Goal: Book appointment/travel/reservation

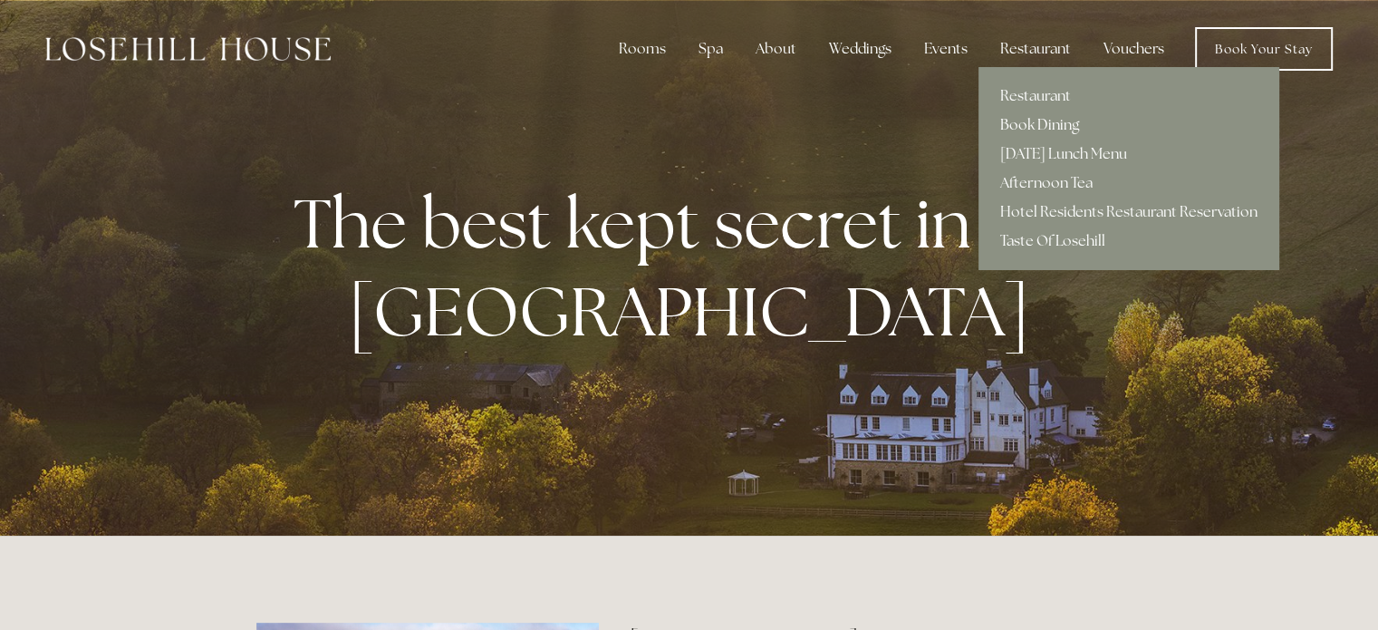
click at [1047, 122] on link "Book Dining" at bounding box center [1128, 125] width 301 height 29
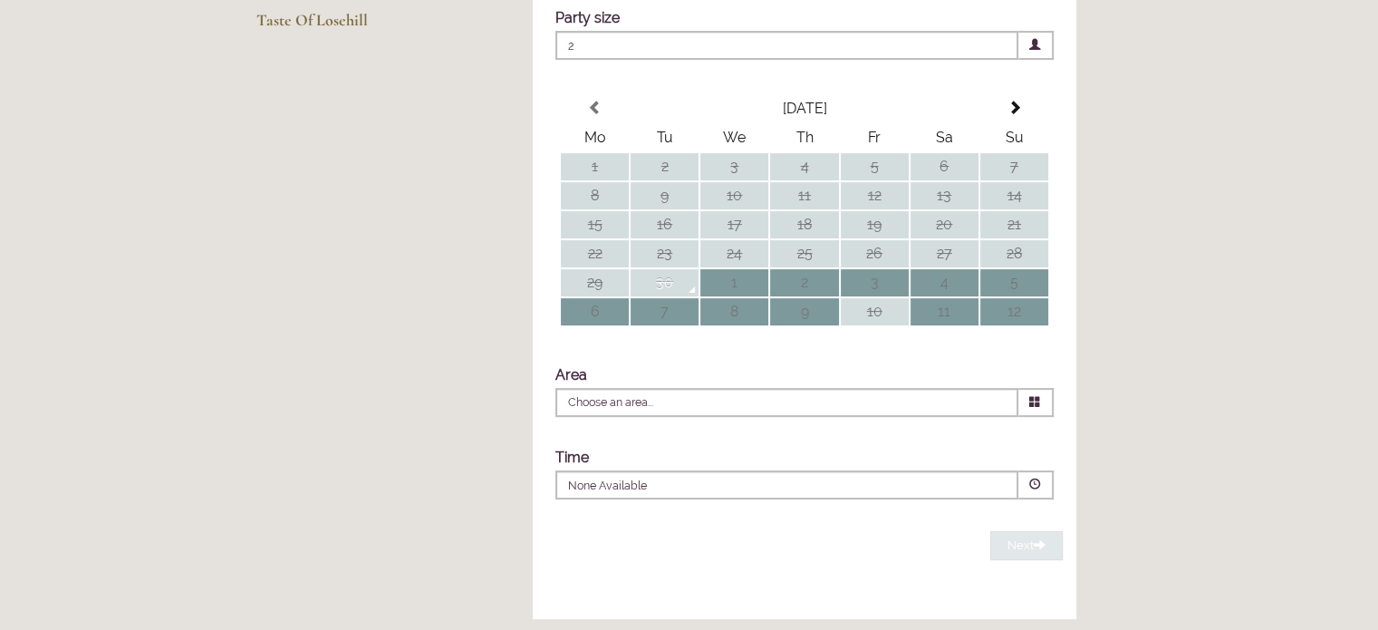
scroll to position [362, 0]
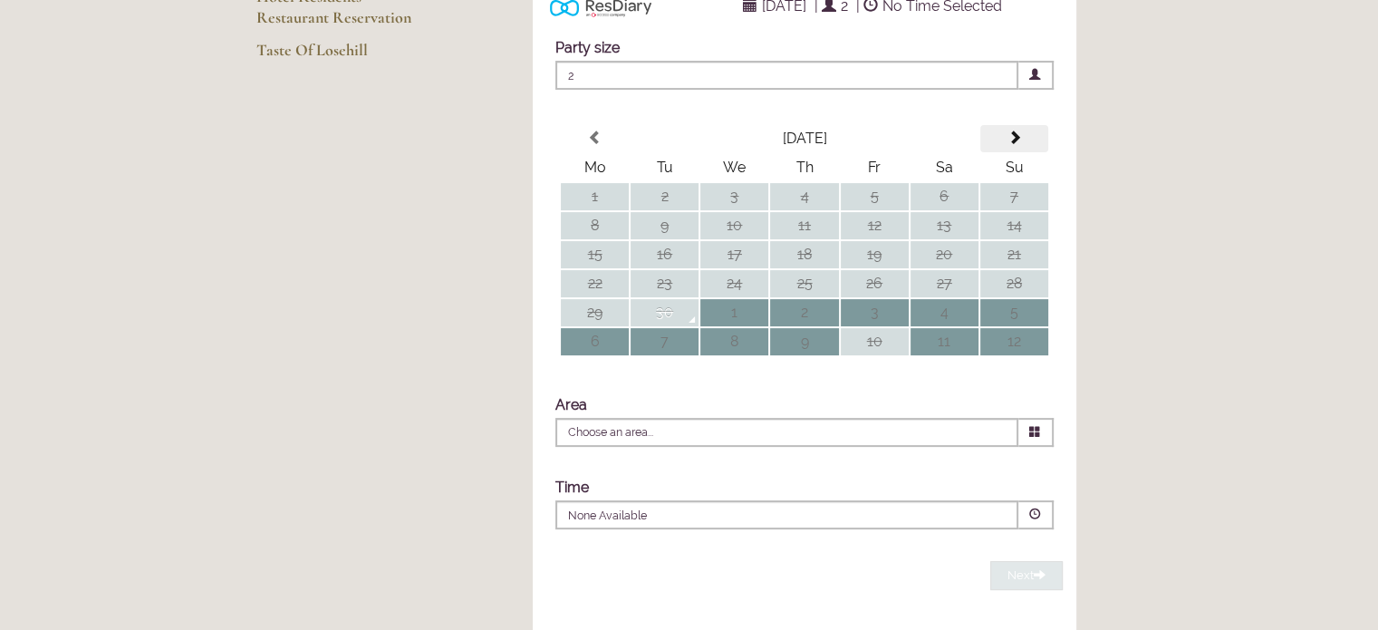
click at [1013, 145] on span at bounding box center [1013, 137] width 14 height 14
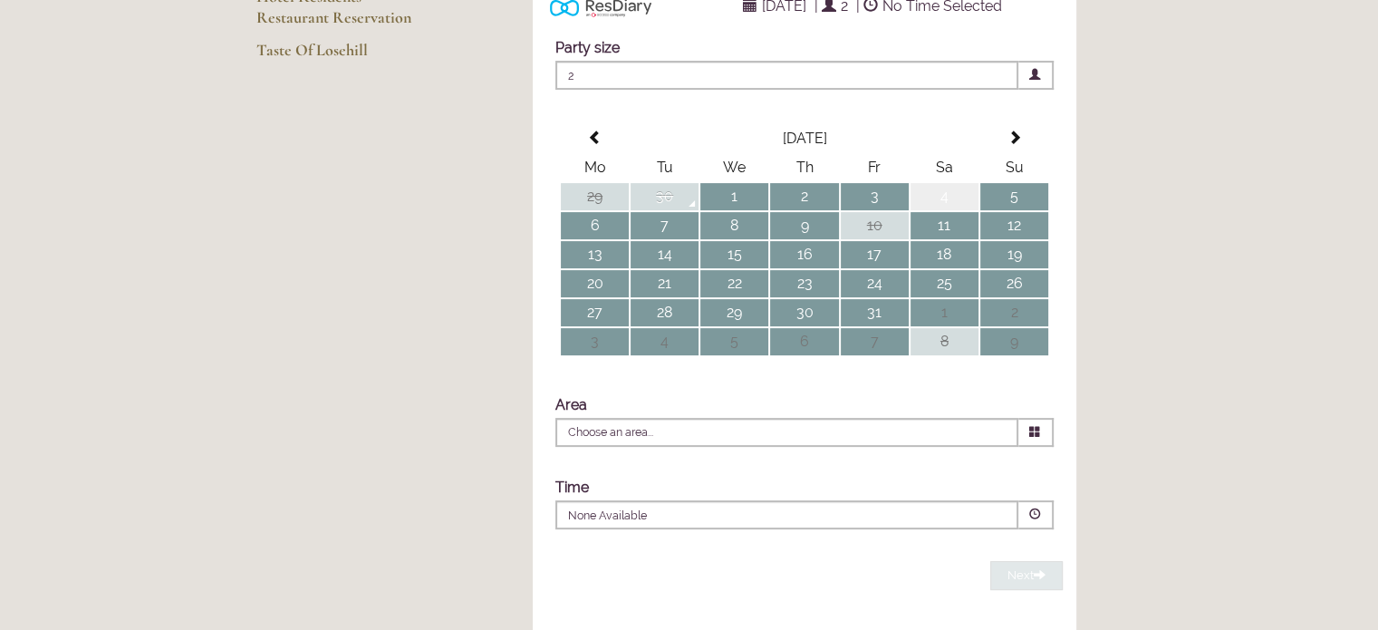
click at [942, 210] on td "4" at bounding box center [944, 196] width 68 height 27
type input "Any Area"
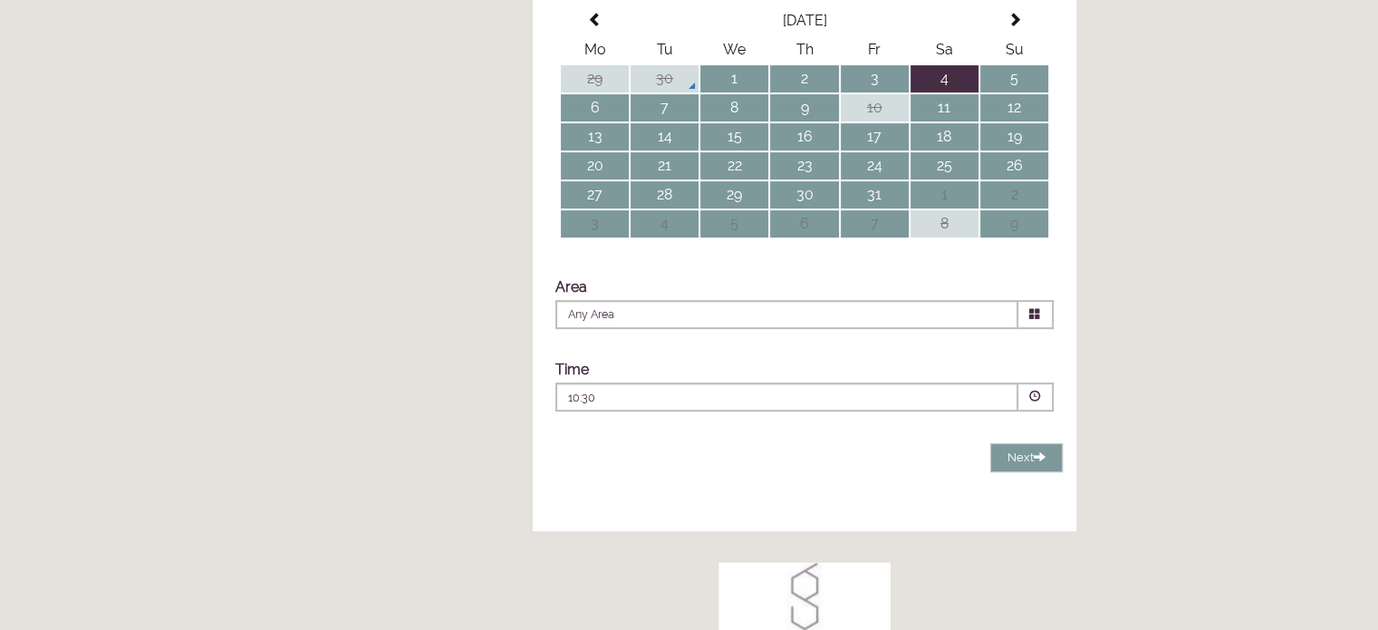
scroll to position [543, 0]
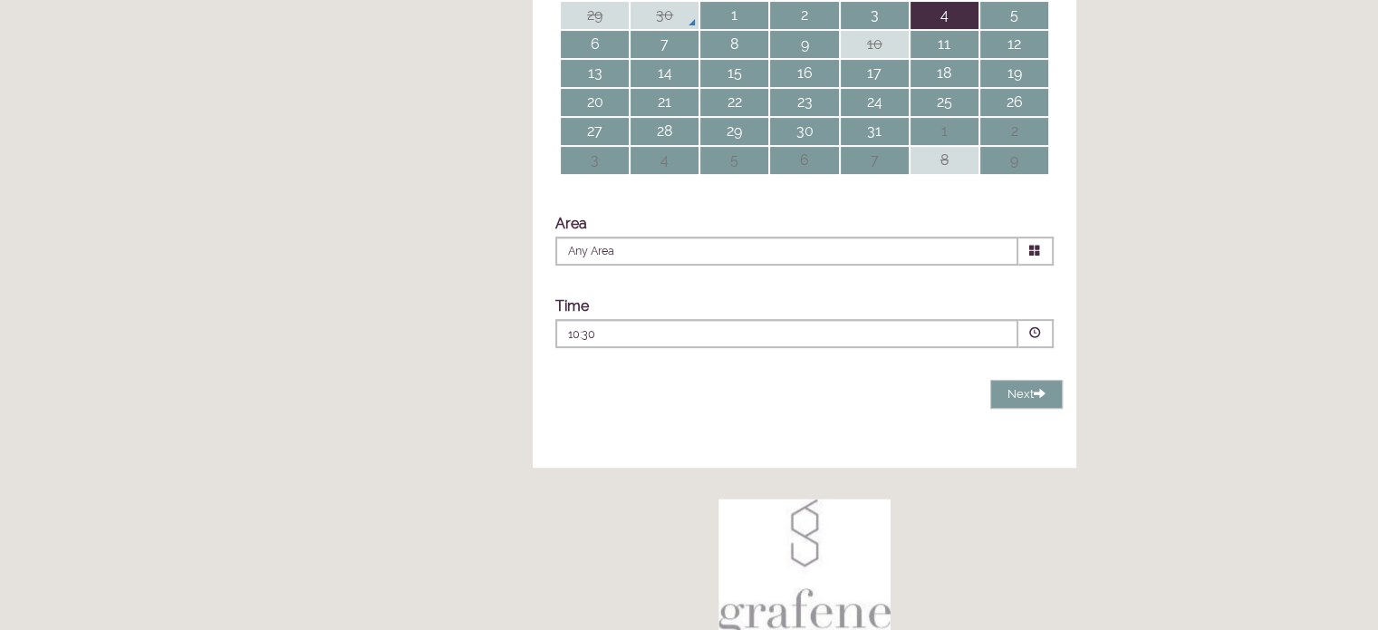
click at [1034, 339] on span at bounding box center [1035, 333] width 12 height 12
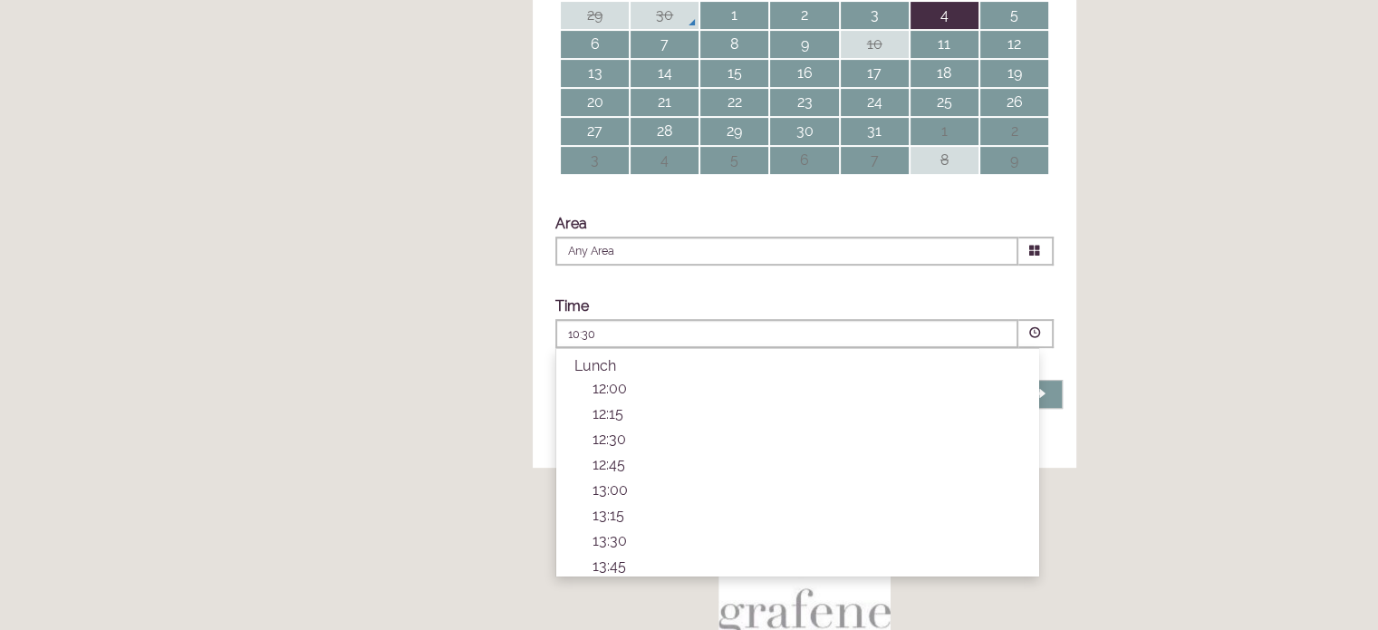
scroll to position [181, 0]
click at [616, 486] on p "13:00" at bounding box center [806, 477] width 428 height 17
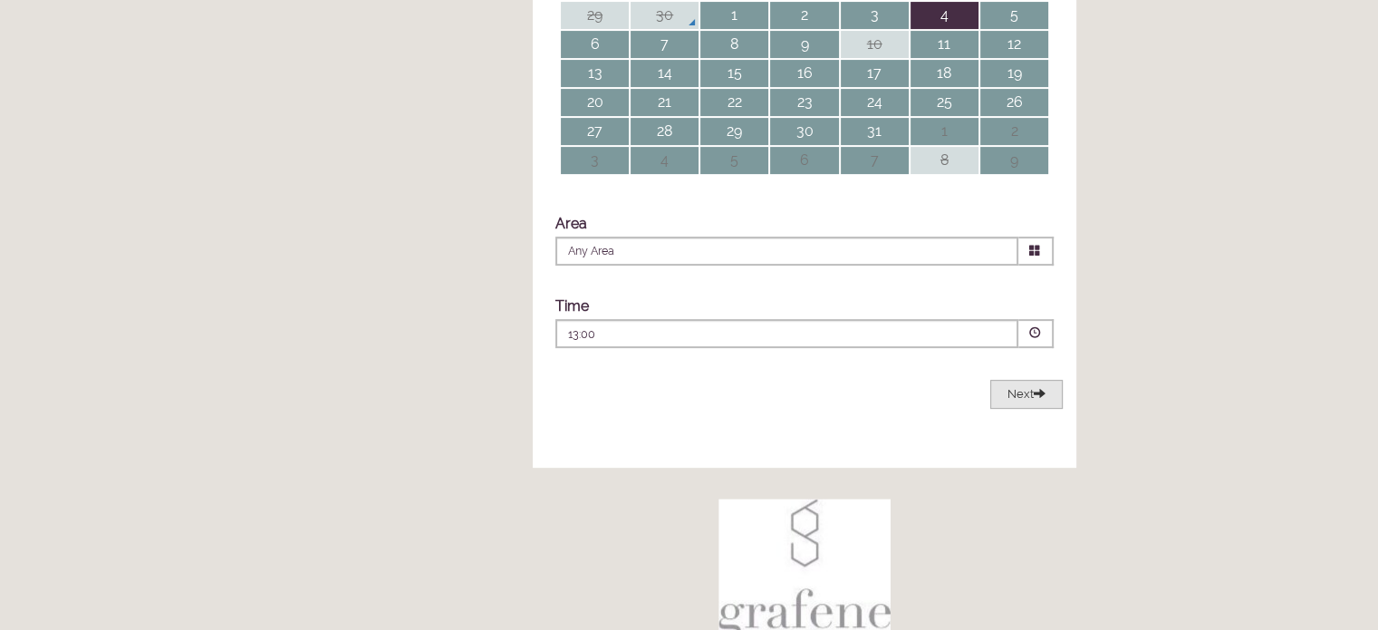
click at [1016, 400] on span "Next" at bounding box center [1026, 394] width 38 height 14
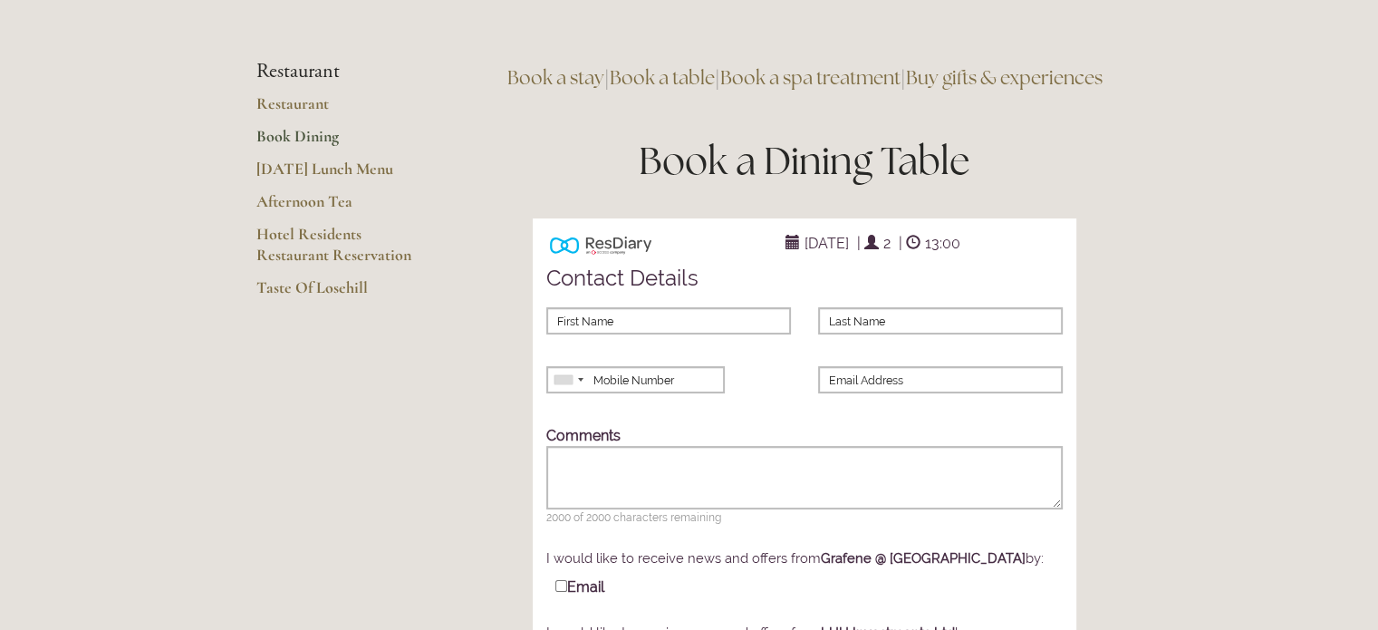
scroll to position [82, 0]
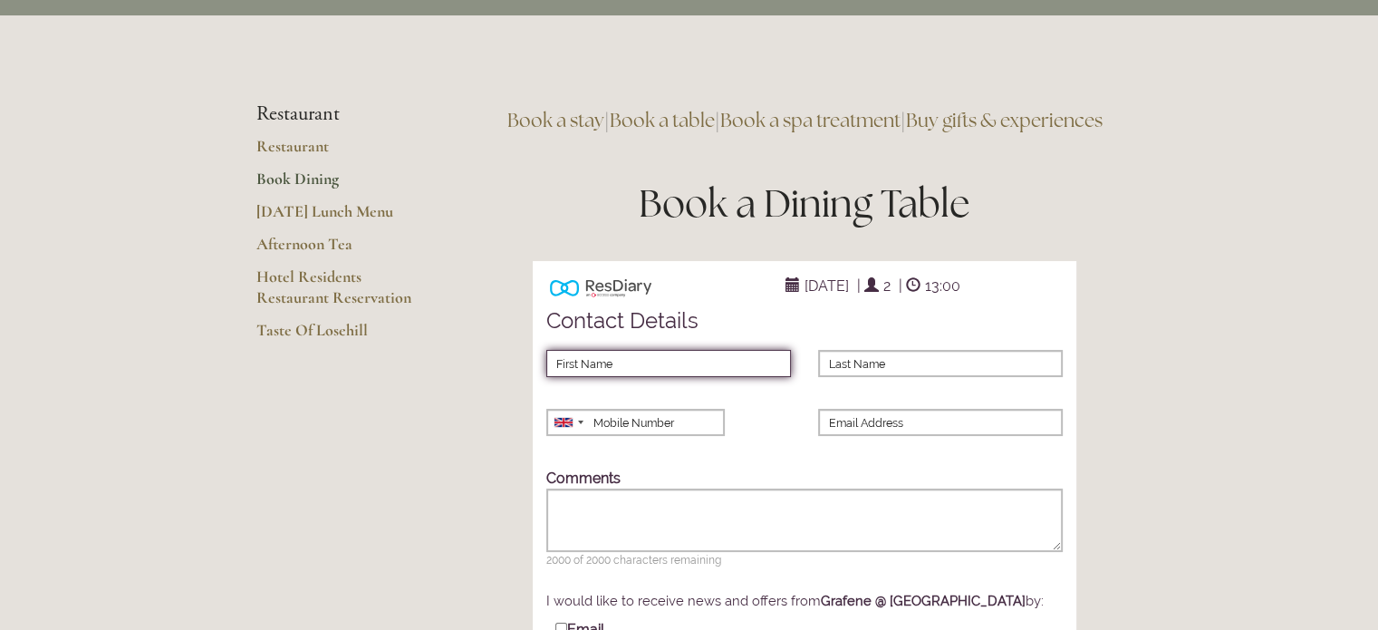
click at [645, 377] on input "First Name" at bounding box center [668, 363] width 245 height 27
type input "Colin"
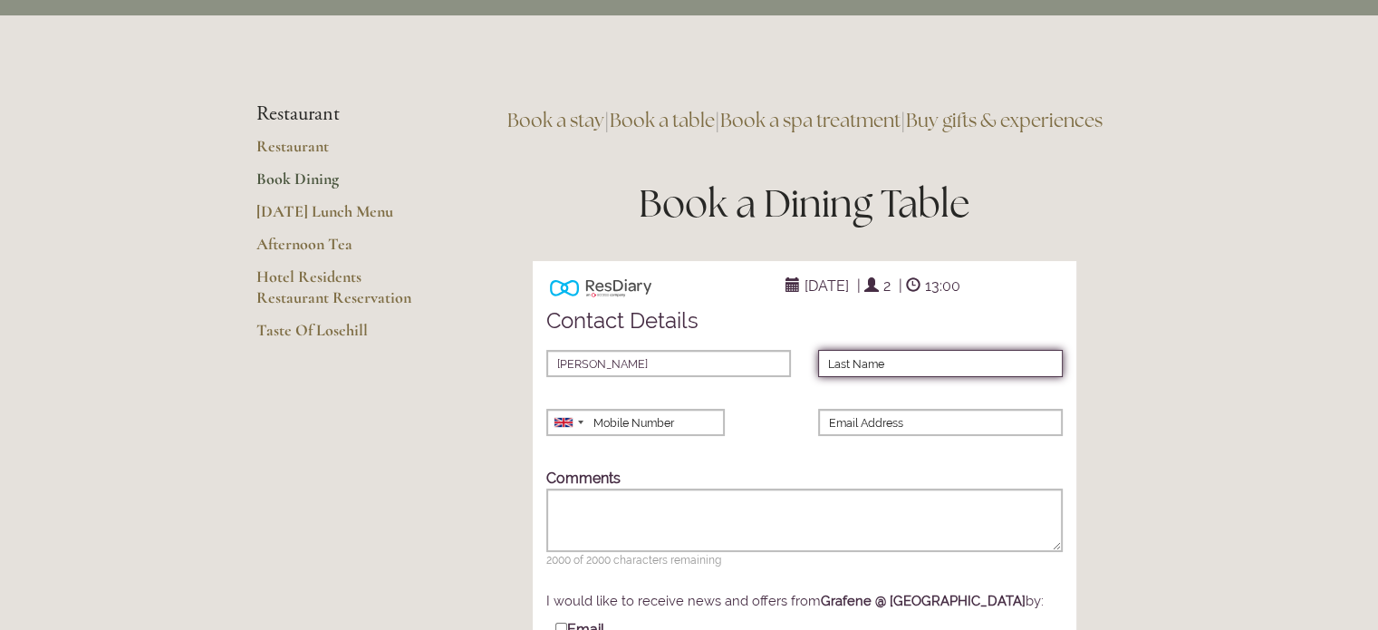
type input "Petty"
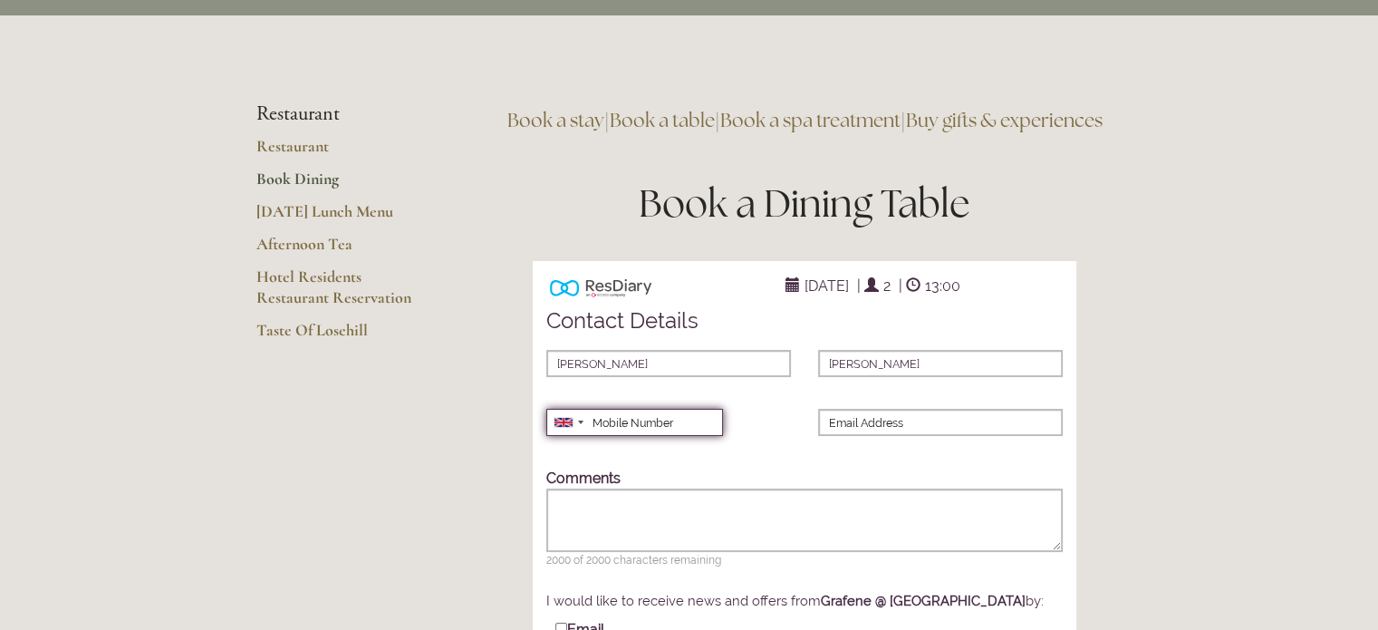
type input "07768583010"
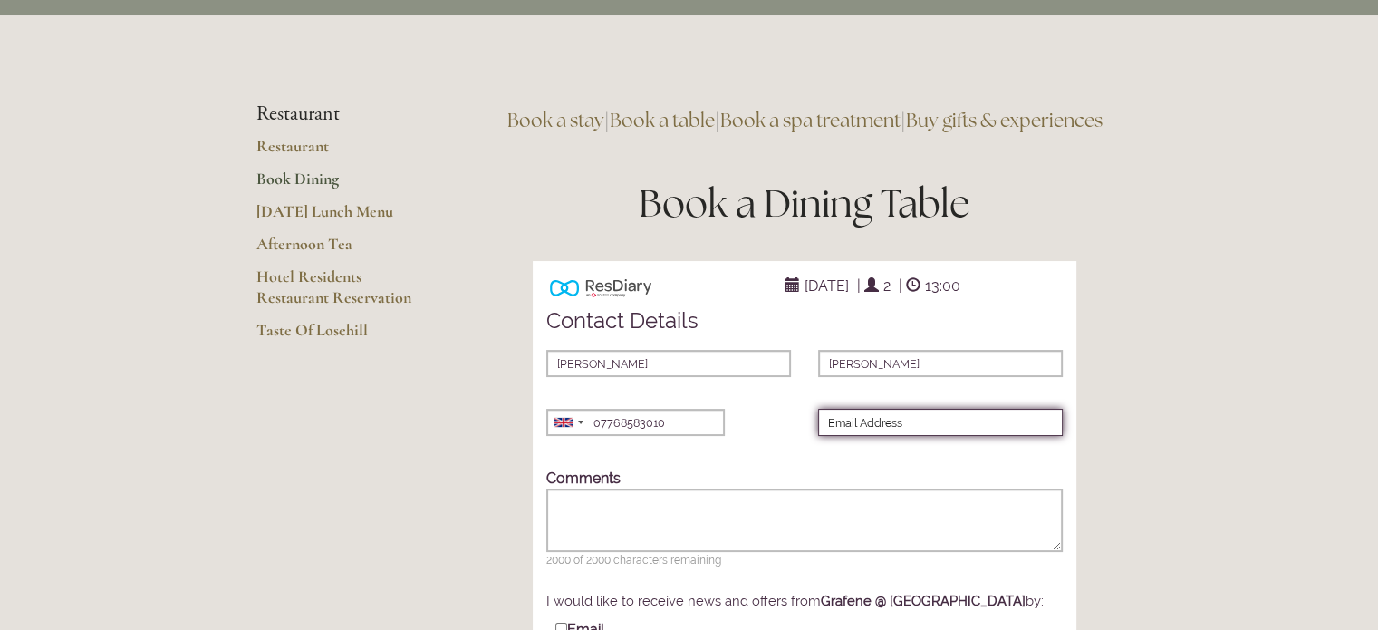
type input "colinpetty3@gmail.com"
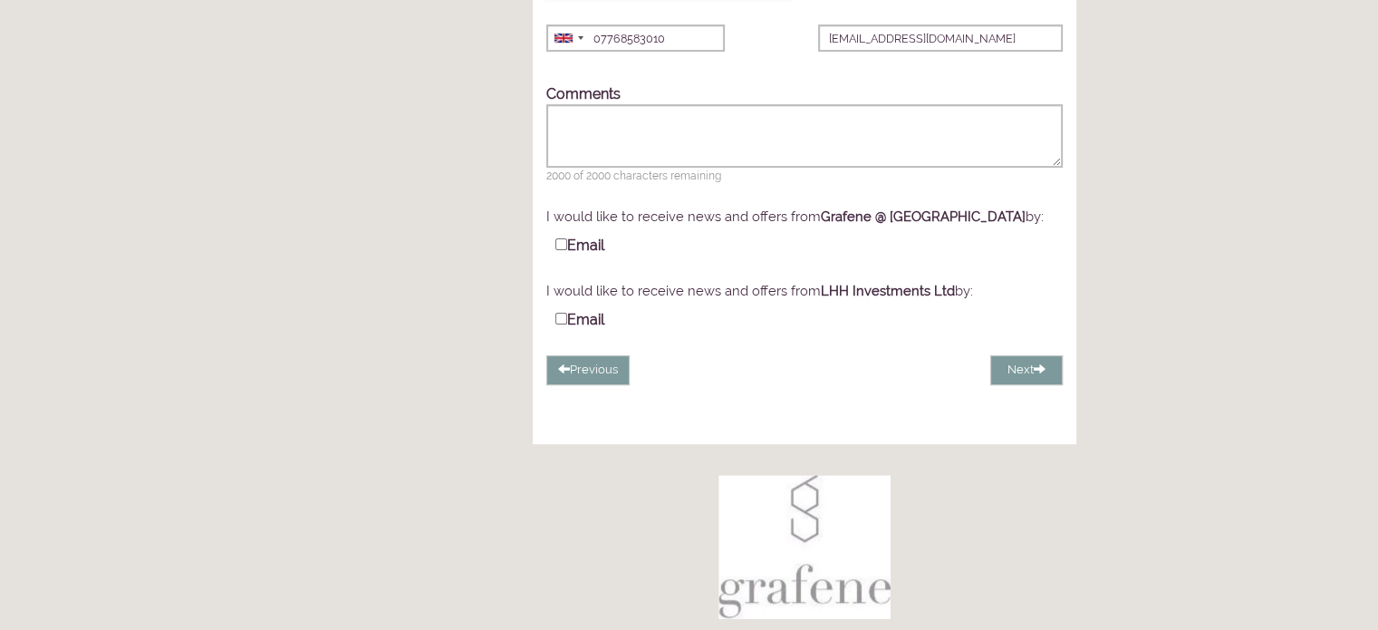
scroll to position [535, 0]
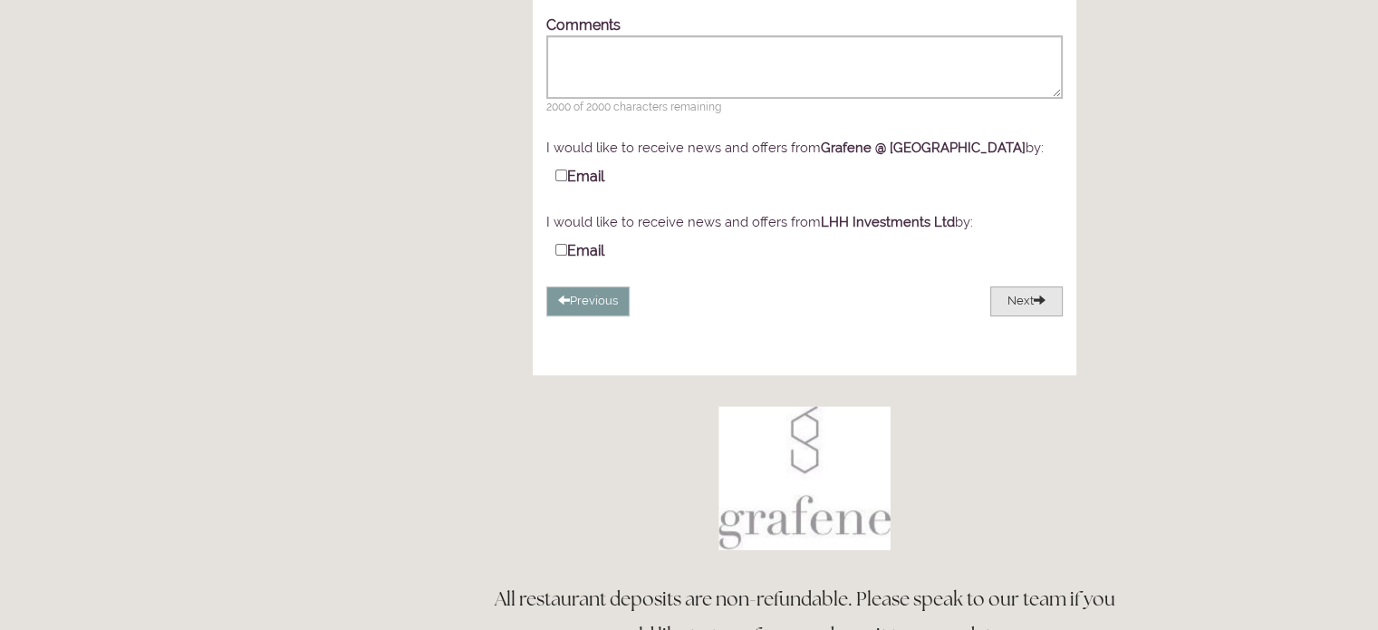
click at [1018, 316] on button "Next" at bounding box center [1026, 301] width 72 height 30
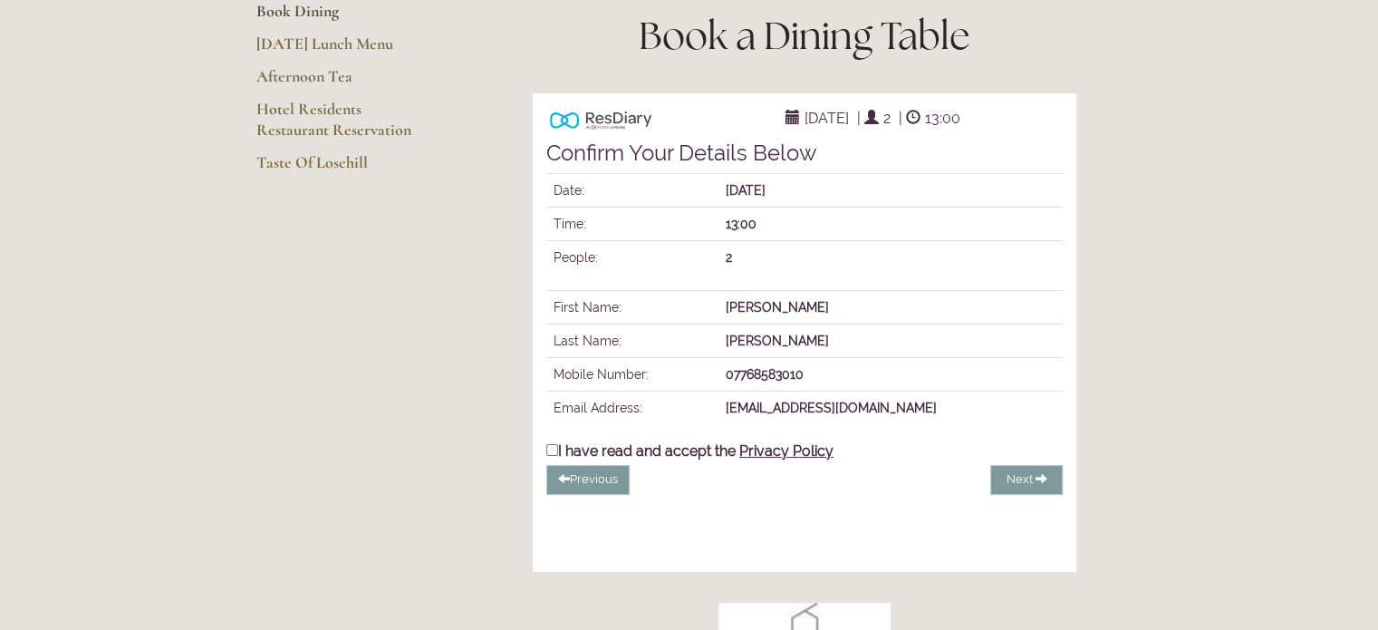
scroll to position [355, 0]
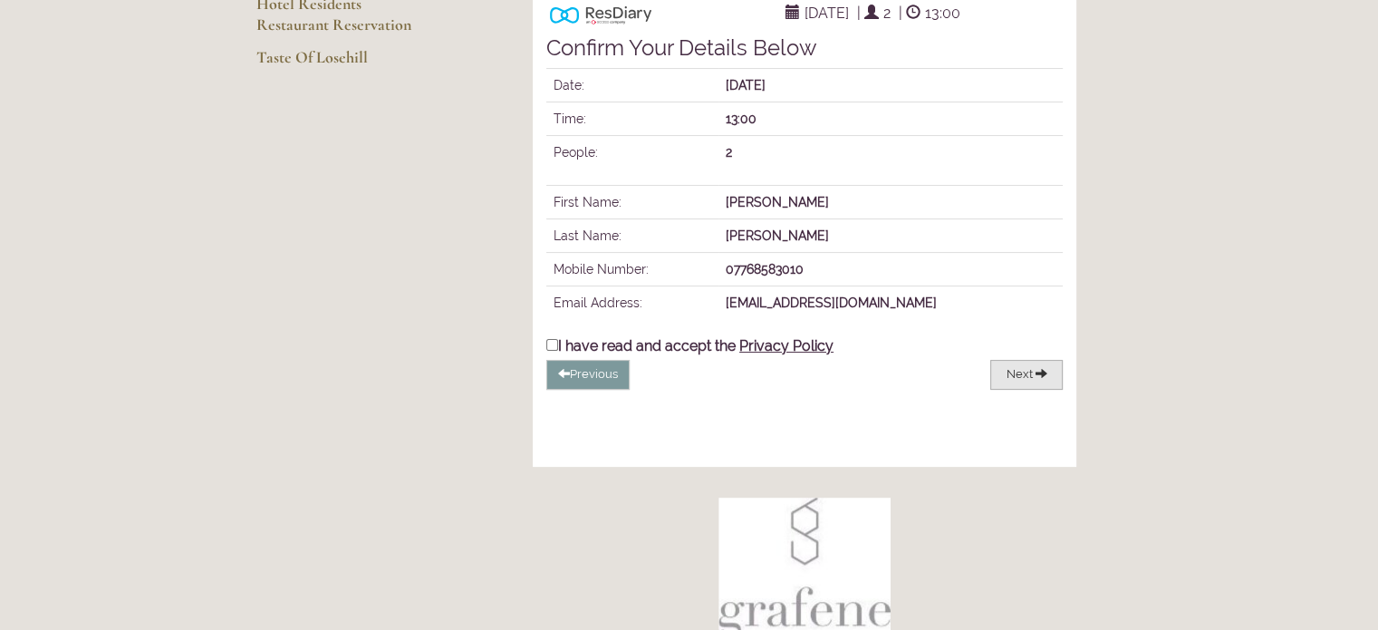
click at [1018, 380] on span "Next" at bounding box center [1019, 374] width 26 height 14
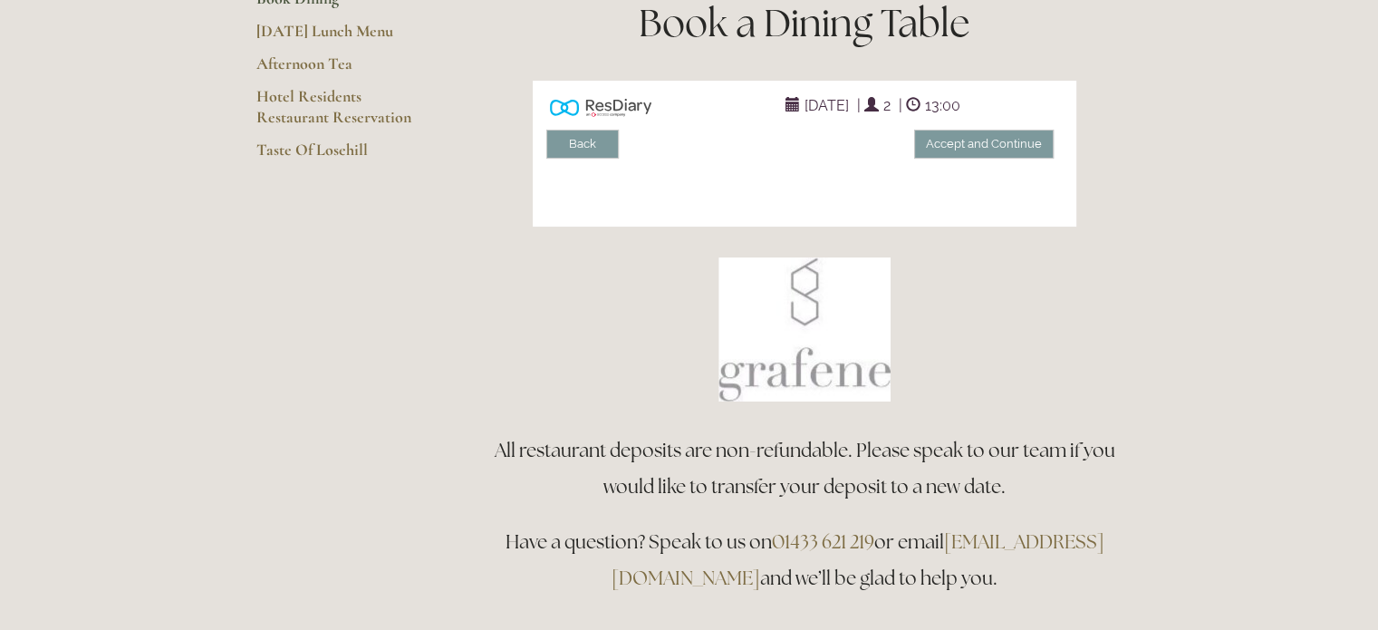
scroll to position [174, 0]
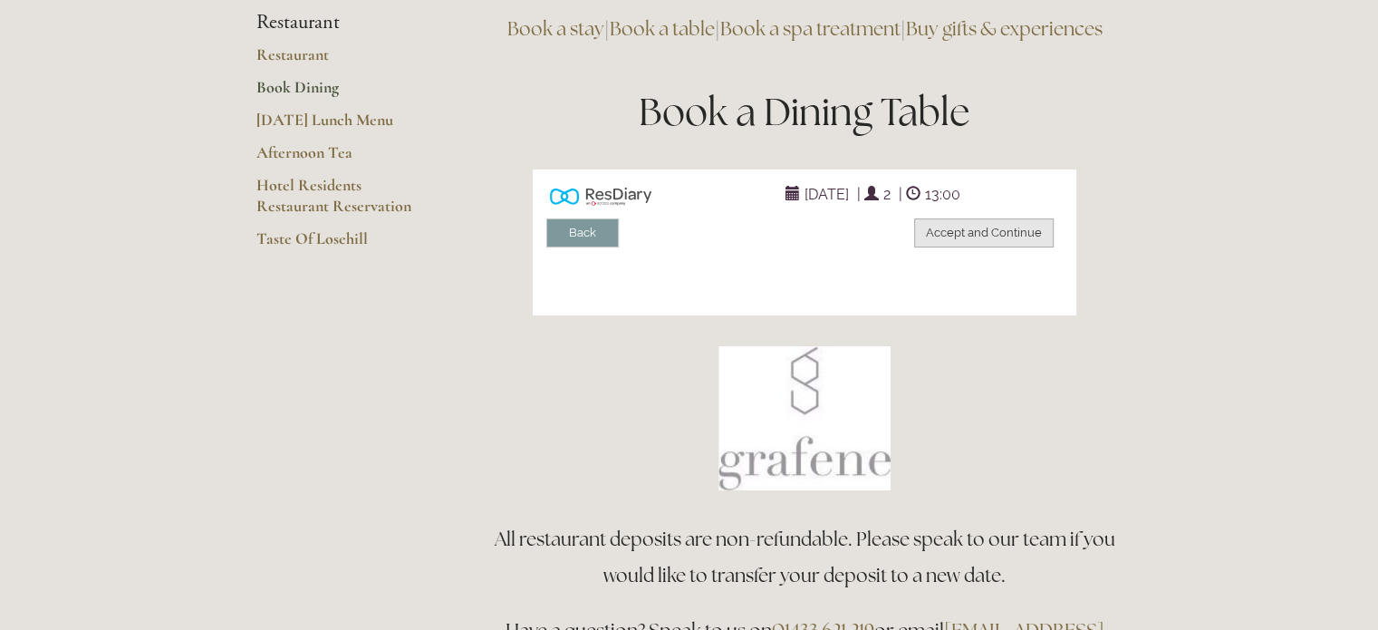
click at [957, 248] on button "Accept and Continue" at bounding box center [983, 233] width 139 height 30
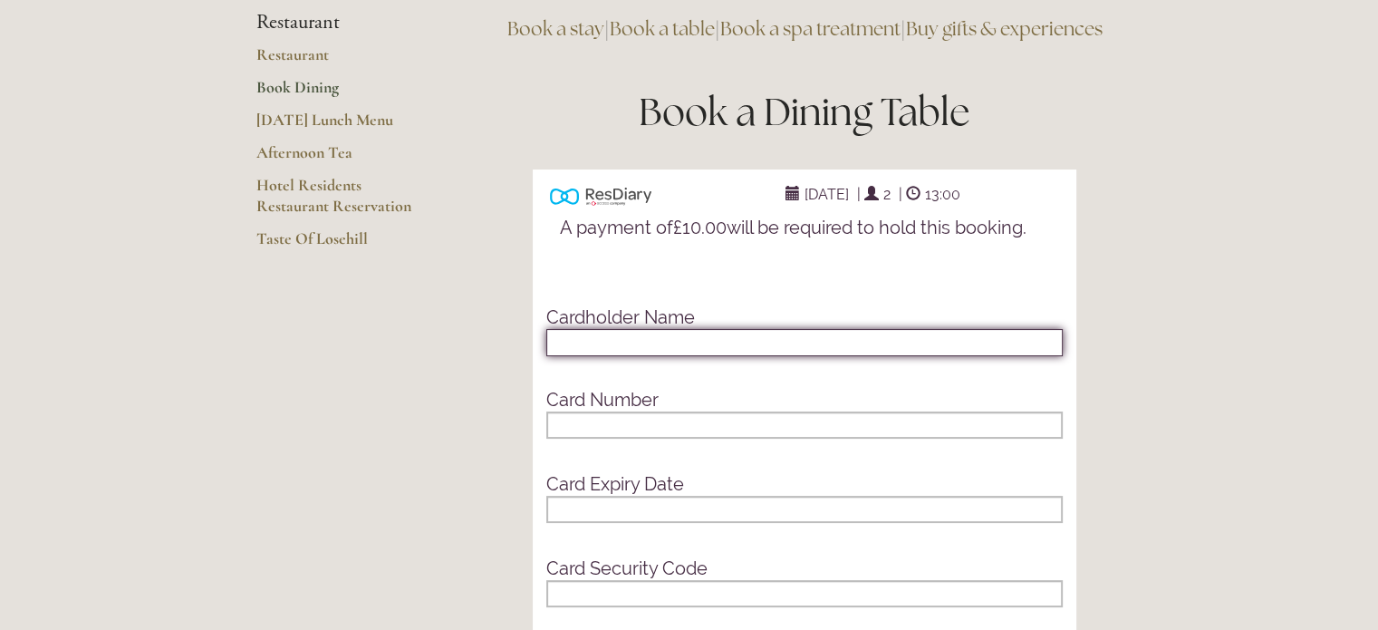
click at [722, 356] on input "text" at bounding box center [804, 342] width 516 height 27
type input "C Petty"
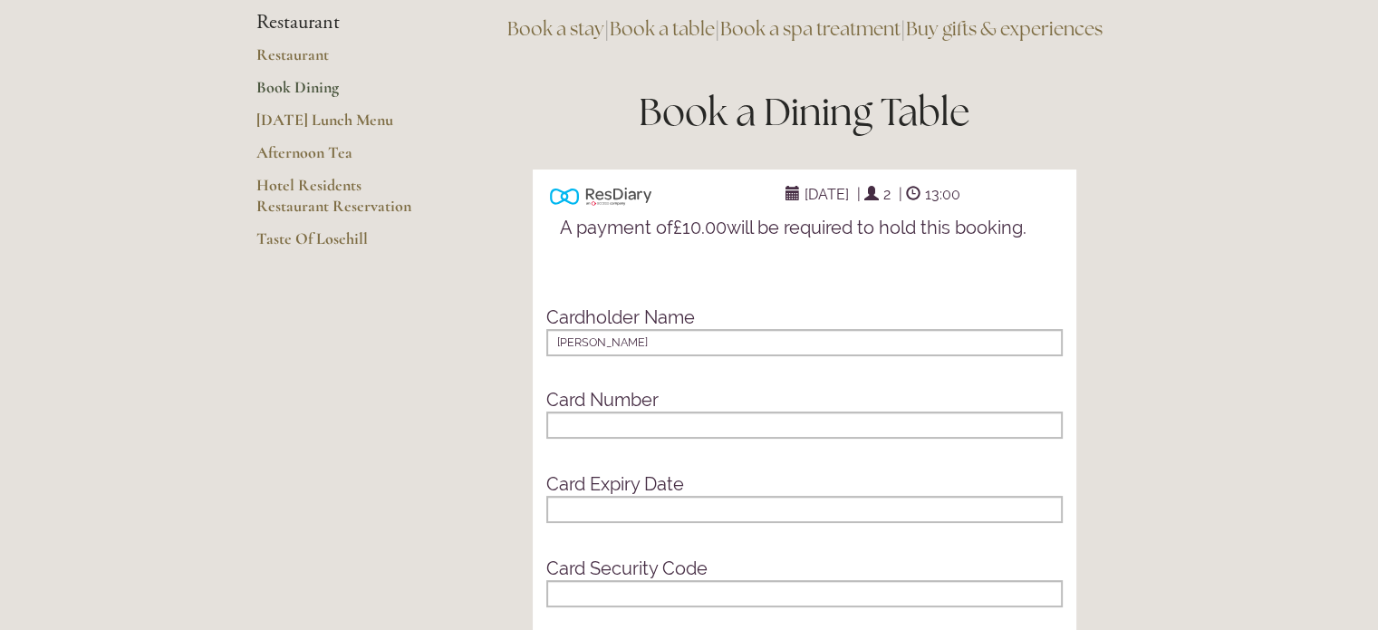
click at [664, 430] on iframe at bounding box center [804, 424] width 495 height 13
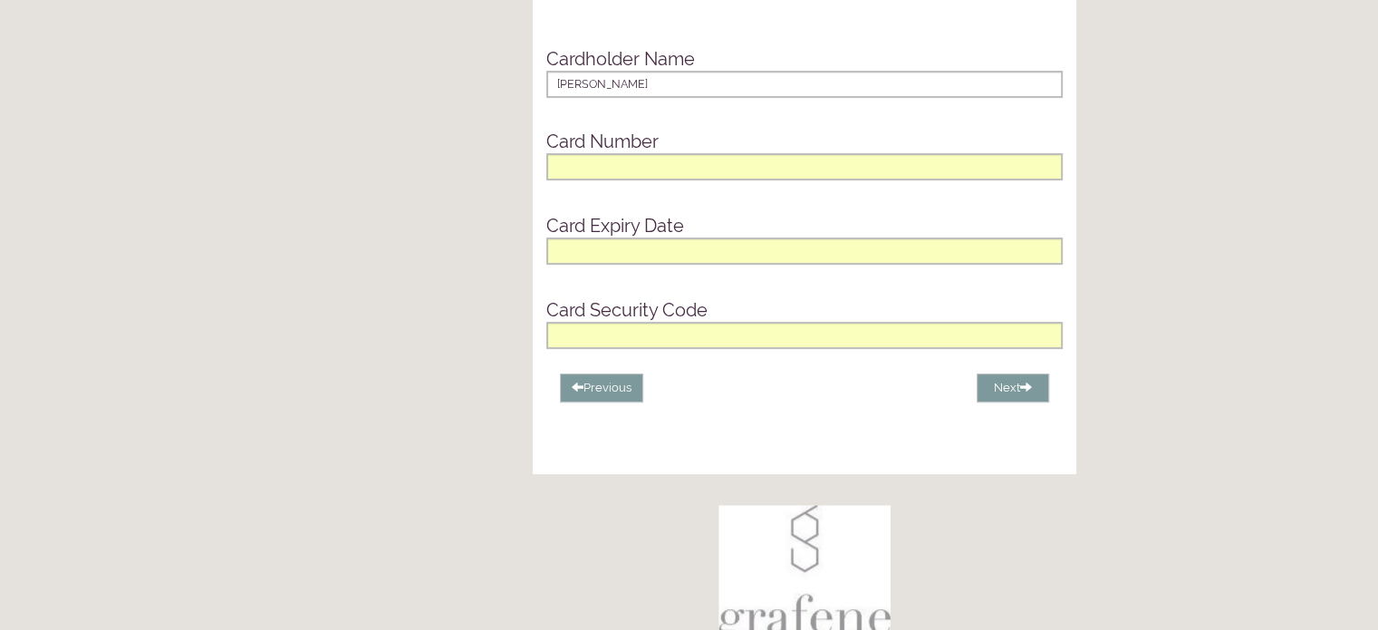
scroll to position [536, 0]
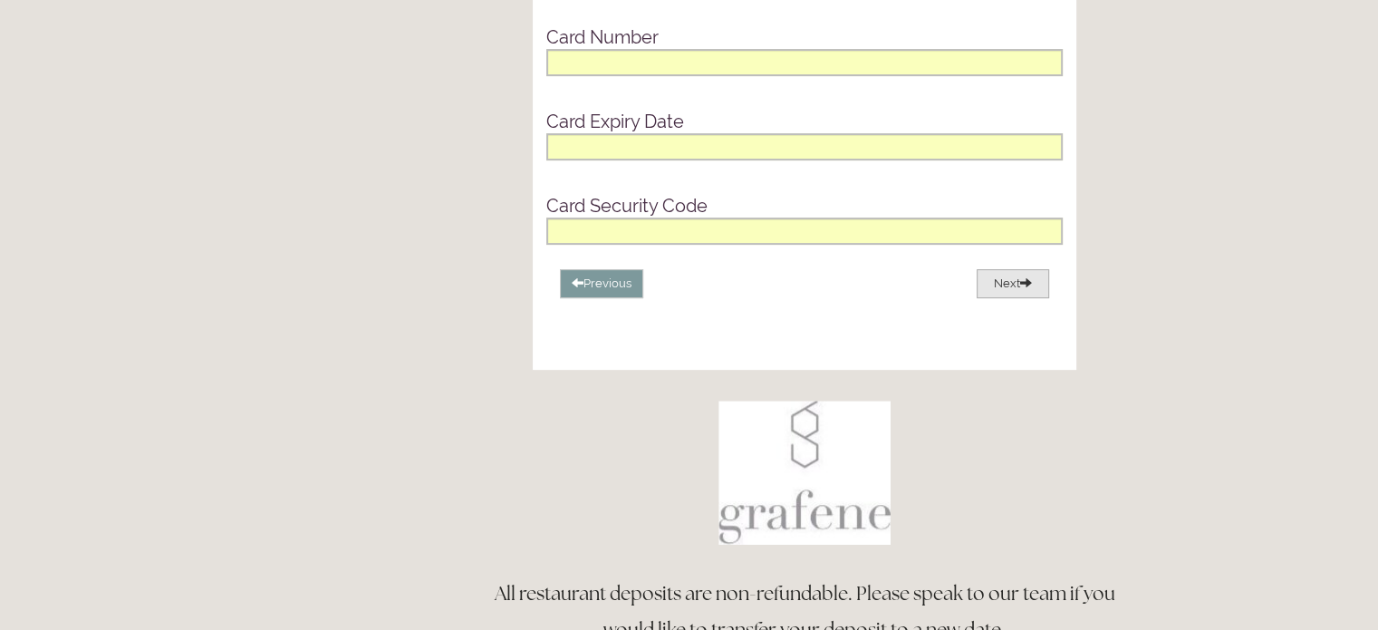
click at [1006, 299] on button "Next" at bounding box center [1012, 284] width 72 height 30
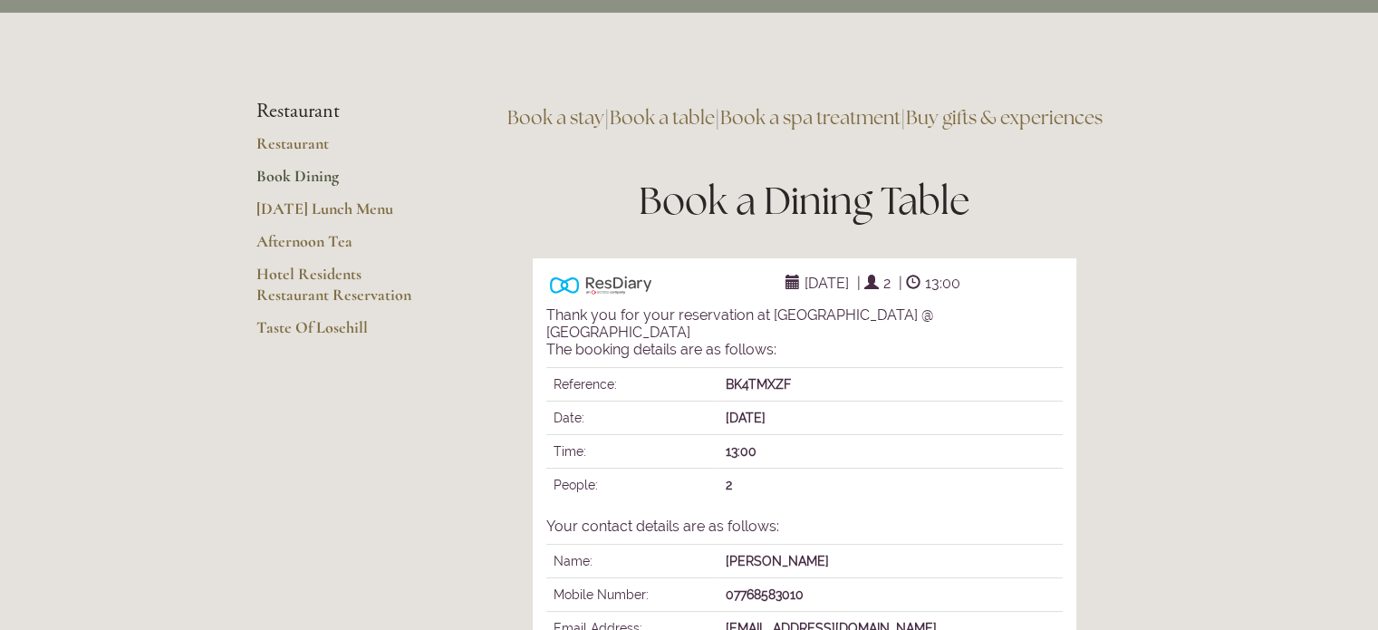
scroll to position [0, 0]
